Goal: Task Accomplishment & Management: Manage account settings

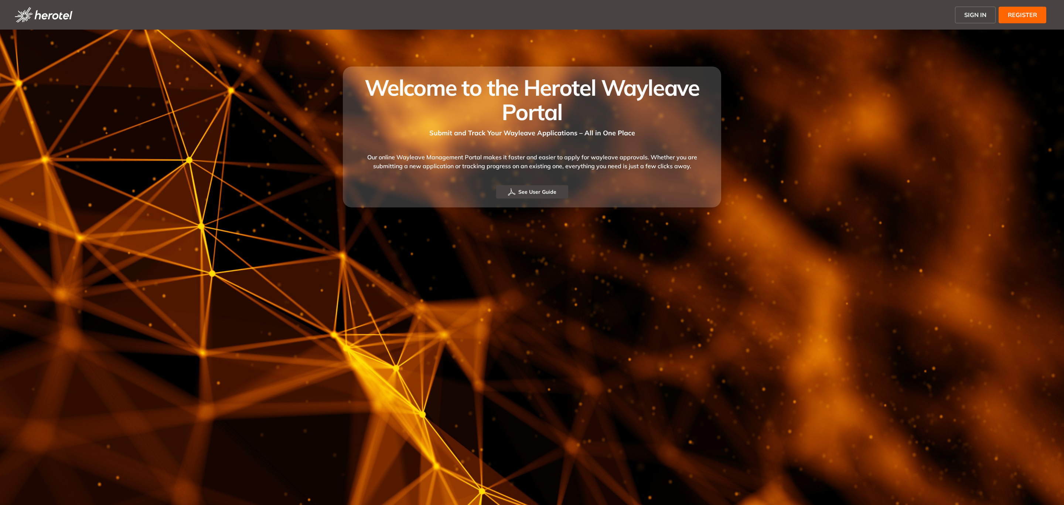
click at [973, 13] on span "SIGN IN" at bounding box center [975, 14] width 22 height 9
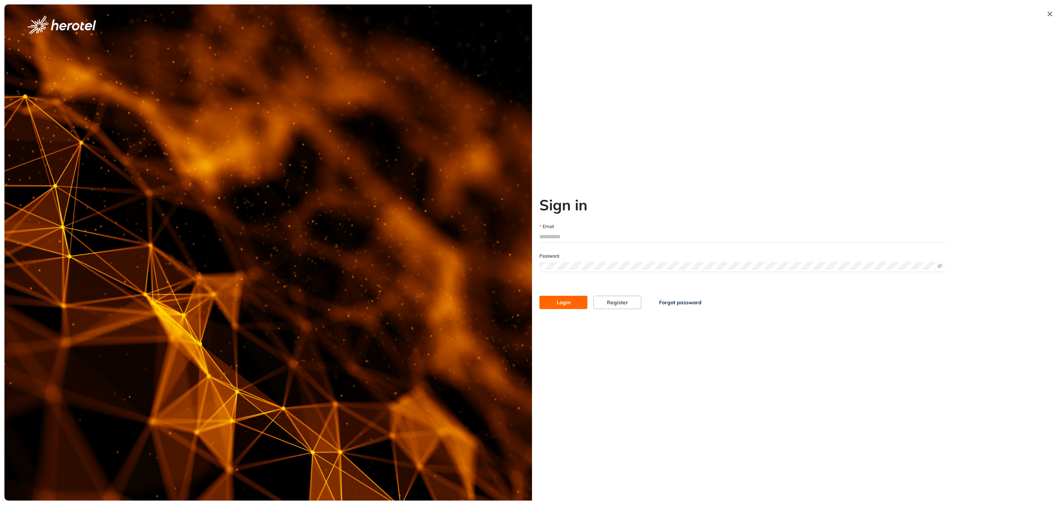
type input "**********"
click at [569, 301] on span "Login" at bounding box center [564, 302] width 14 height 8
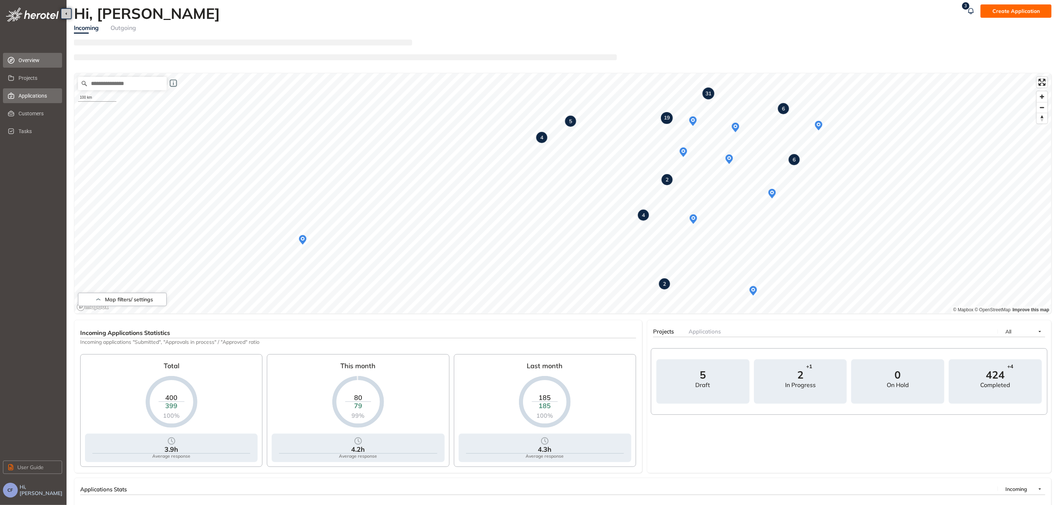
click at [48, 94] on span "Applications" at bounding box center [37, 95] width 38 height 15
